Goal: Task Accomplishment & Management: Use online tool/utility

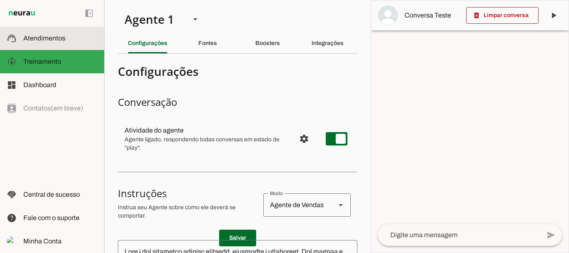
click at [55, 33] on slot at bounding box center [60, 38] width 74 height 10
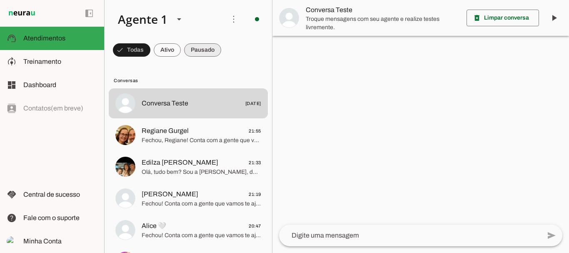
click at [150, 53] on span at bounding box center [131, 50] width 37 height 20
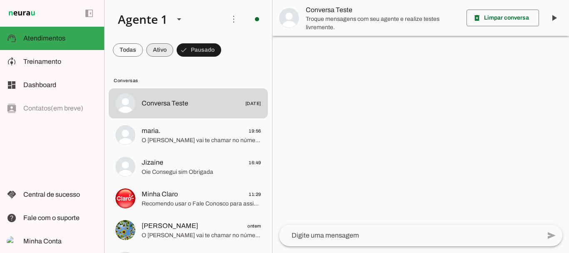
click at [143, 46] on span at bounding box center [128, 50] width 30 height 20
